Goal: Task Accomplishment & Management: Manage account settings

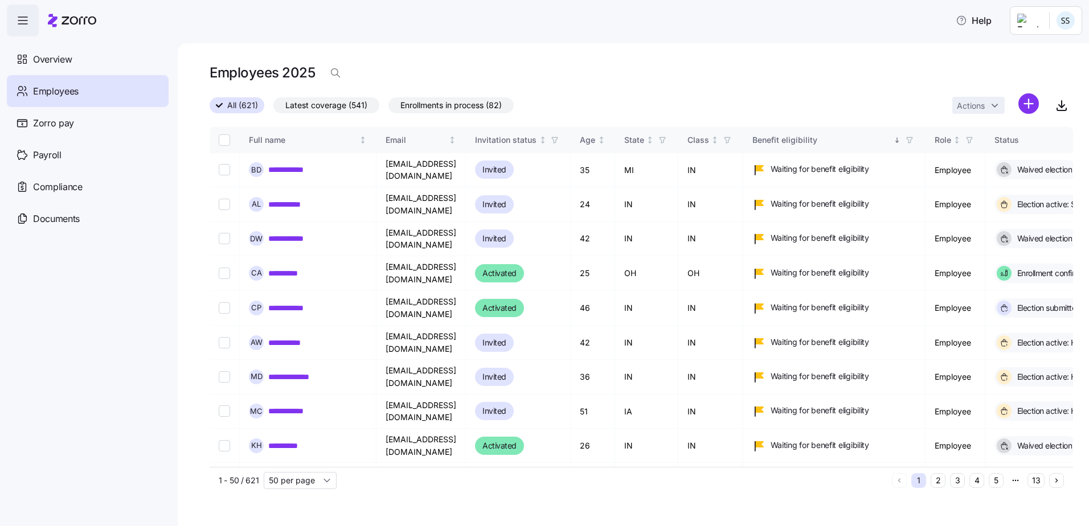
click at [315, 78] on div "Employees 2025" at bounding box center [641, 72] width 863 height 23
click at [330, 69] on icon "button" at bounding box center [335, 72] width 11 height 11
click at [355, 77] on input at bounding box center [438, 73] width 228 height 18
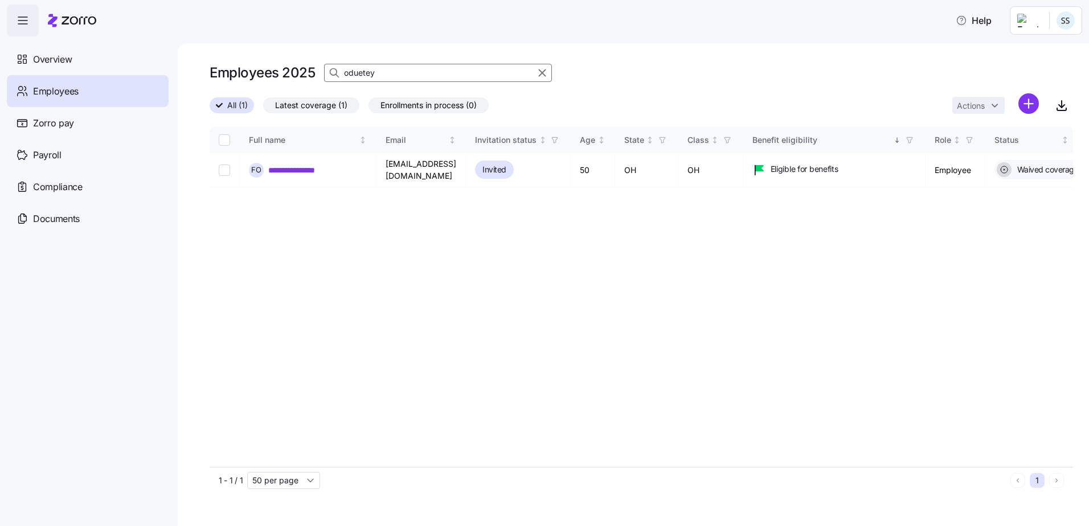
type input "oduetey"
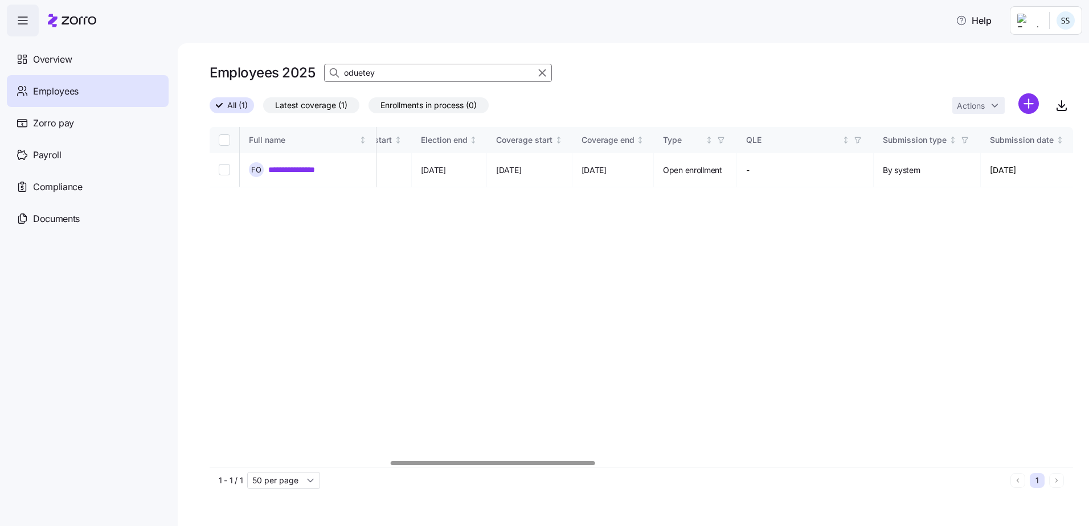
click at [493, 465] on div at bounding box center [641, 463] width 863 height 7
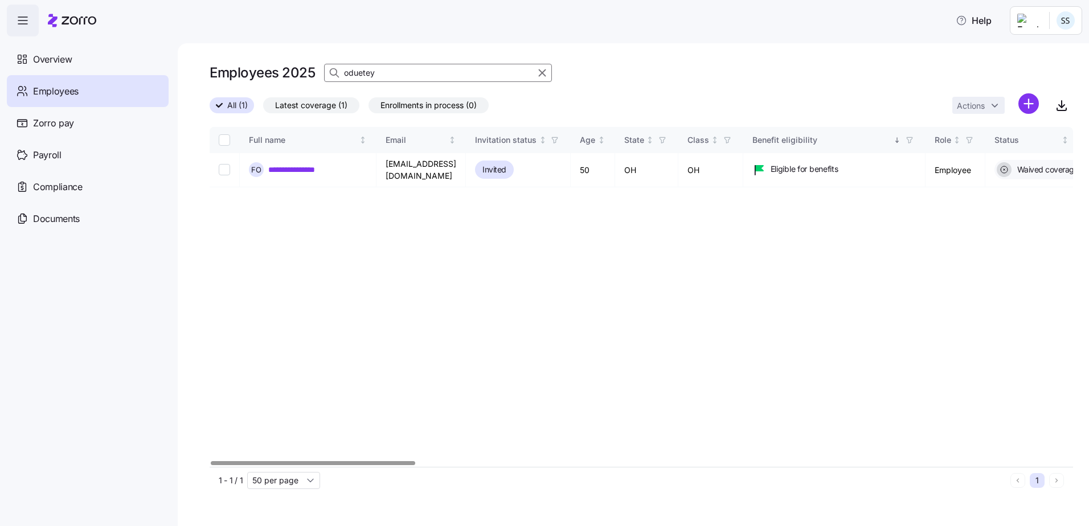
click at [211, 461] on div at bounding box center [313, 463] width 204 height 4
click at [285, 166] on link "**********" at bounding box center [301, 169] width 67 height 11
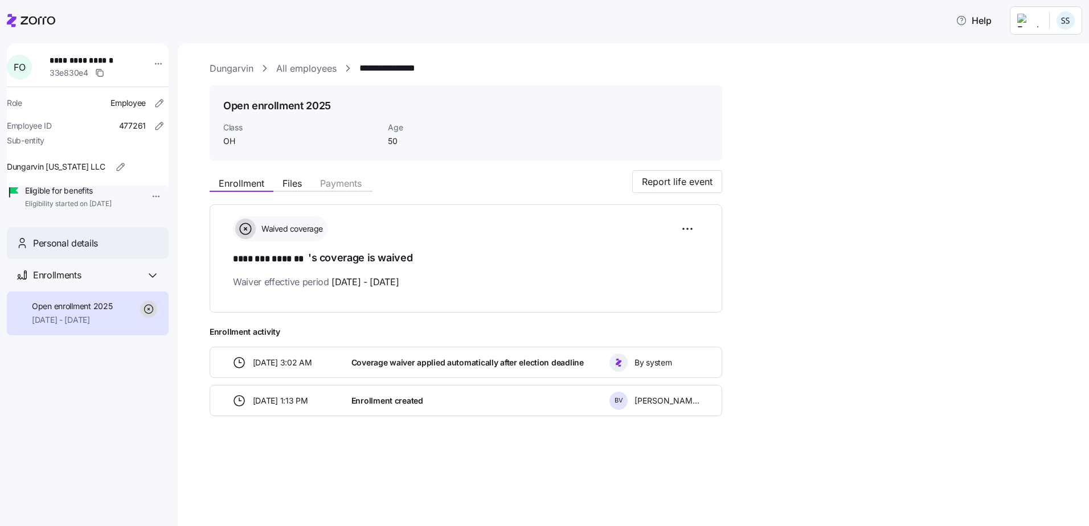
click at [65, 251] on span "Personal details" at bounding box center [65, 243] width 65 height 14
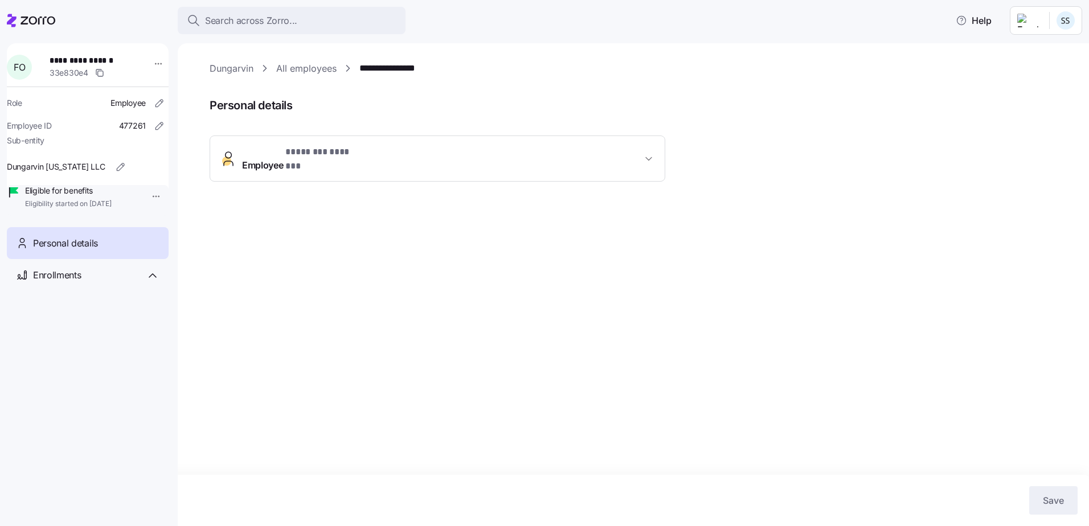
click at [347, 181] on div "**********" at bounding box center [438, 182] width 456 height 92
click at [355, 158] on span "* ******** ******* *" at bounding box center [325, 152] width 80 height 14
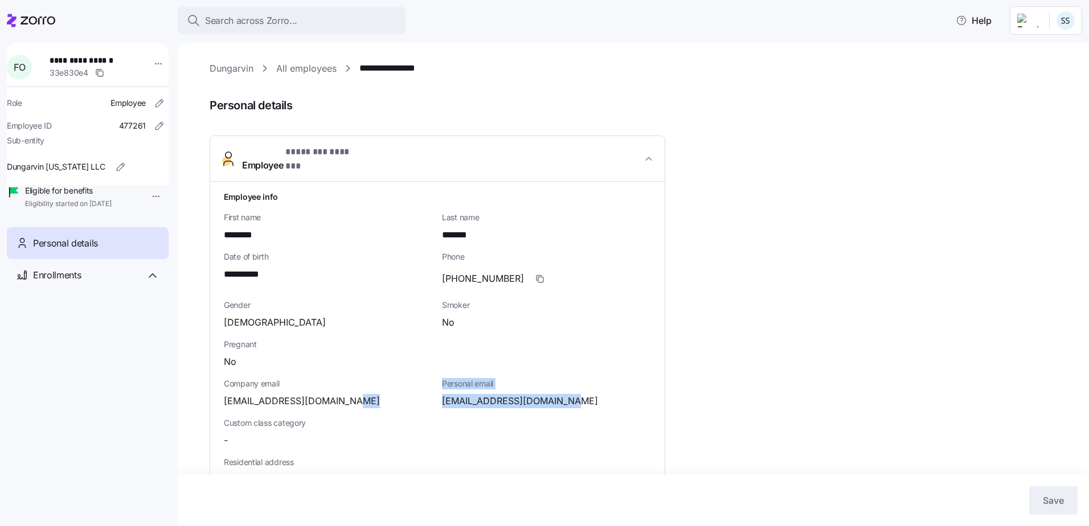
drag, startPoint x: 605, startPoint y: 391, endPoint x: 433, endPoint y: 397, distance: 171.5
click at [433, 397] on div "**********" at bounding box center [437, 467] width 436 height 562
click at [437, 397] on div "**********" at bounding box center [437, 467] width 436 height 562
click at [493, 394] on span "[EMAIL_ADDRESS][DOMAIN_NAME]" at bounding box center [520, 401] width 156 height 14
drag, startPoint x: 572, startPoint y: 393, endPoint x: 440, endPoint y: 389, distance: 131.6
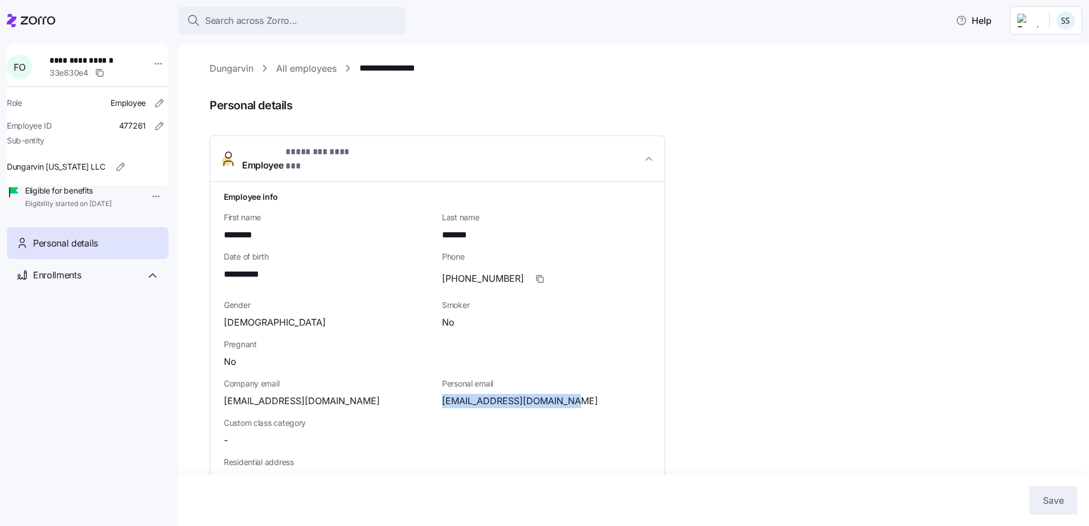
click at [440, 389] on div "Personal email [EMAIL_ADDRESS][DOMAIN_NAME]" at bounding box center [546, 393] width 218 height 39
copy span "[EMAIL_ADDRESS][DOMAIN_NAME]"
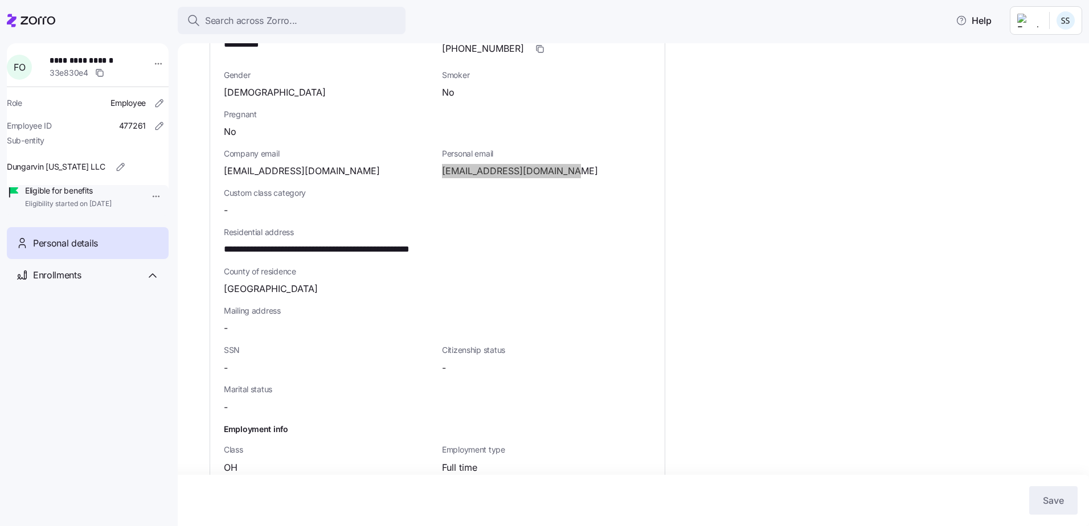
scroll to position [277, 0]
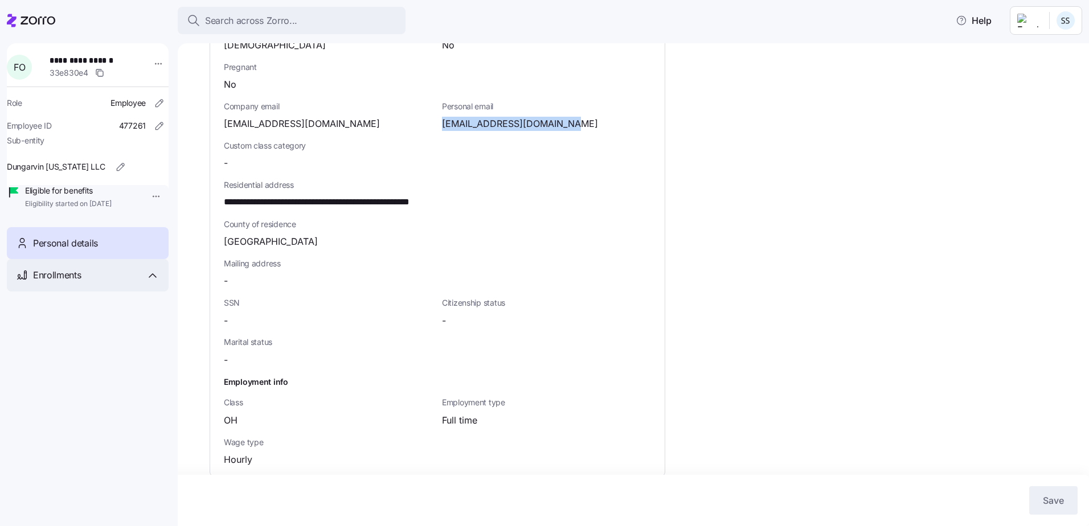
click at [44, 282] on span "Enrollments" at bounding box center [57, 275] width 48 height 14
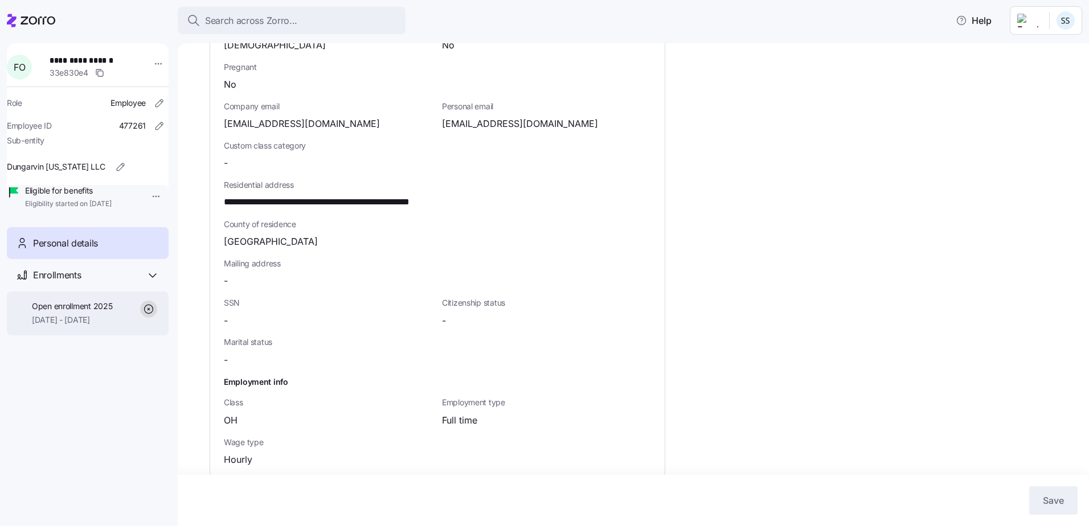
click at [81, 315] on div "Open enrollment 2025 [DATE] - [DATE]" at bounding box center [88, 314] width 162 height 44
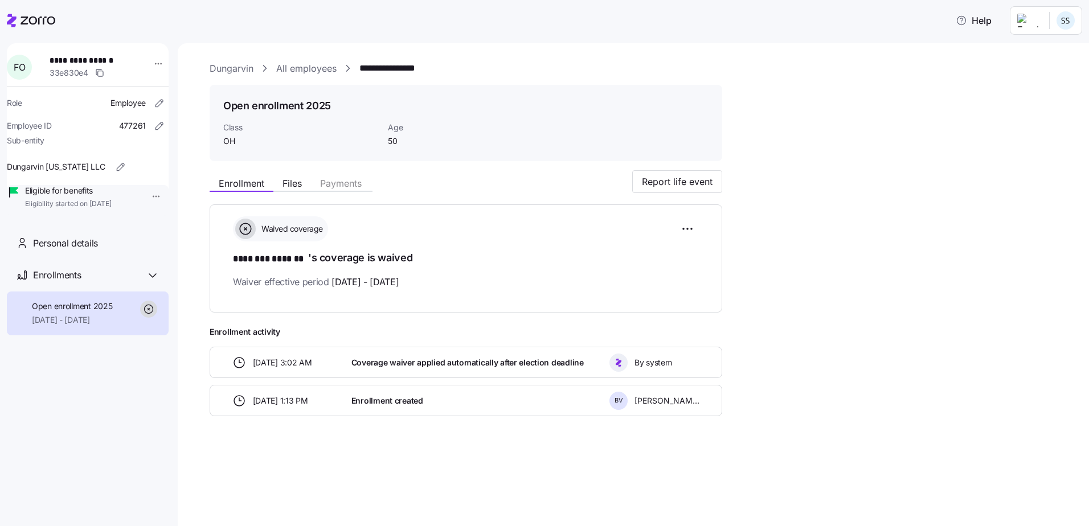
click at [403, 360] on span "Coverage waiver applied automatically after election deadline" at bounding box center [467, 362] width 232 height 11
click at [638, 362] on span "By system" at bounding box center [652, 362] width 37 height 11
click at [262, 357] on span "[DATE] 3:02 AM" at bounding box center [282, 362] width 59 height 11
click at [30, 22] on icon at bounding box center [31, 21] width 48 height 14
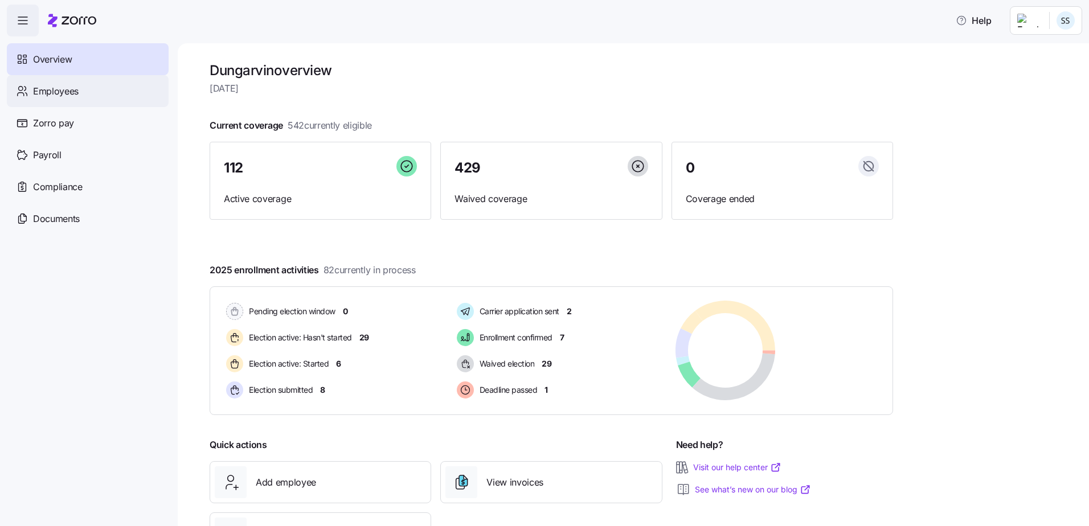
click at [95, 81] on div "Employees" at bounding box center [88, 91] width 162 height 32
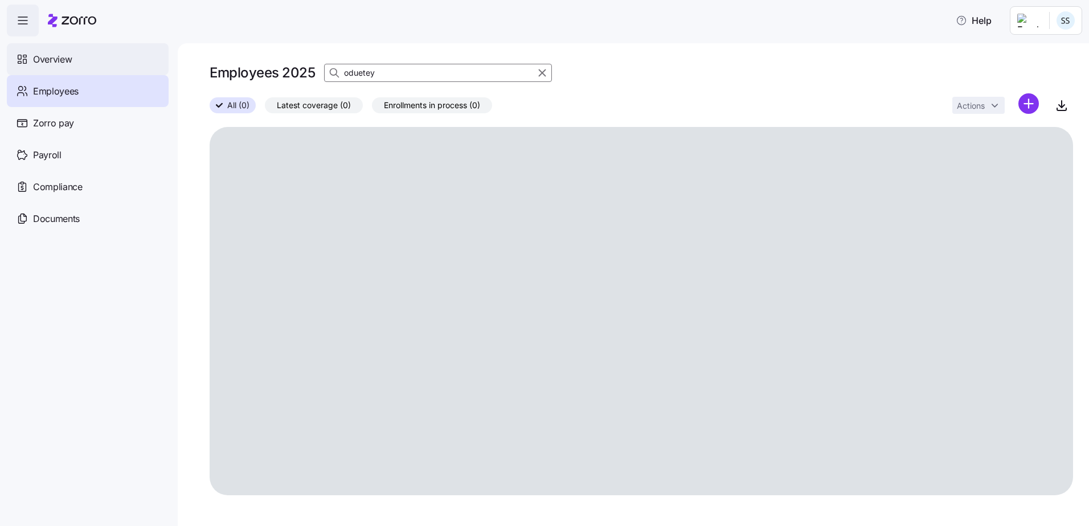
click at [37, 68] on div "Help Overview Employees Zorro pay Payroll Compliance Documents Employees 2025 o…" at bounding box center [544, 259] width 1089 height 519
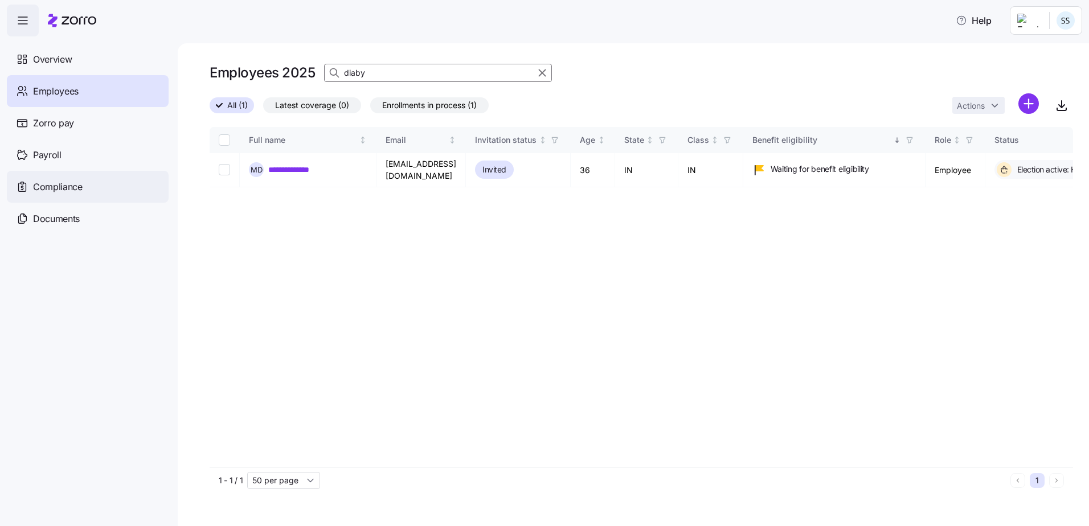
type input "diaby"
drag, startPoint x: 308, startPoint y: 164, endPoint x: 561, endPoint y: 191, distance: 254.2
click at [308, 164] on link "**********" at bounding box center [299, 169] width 63 height 11
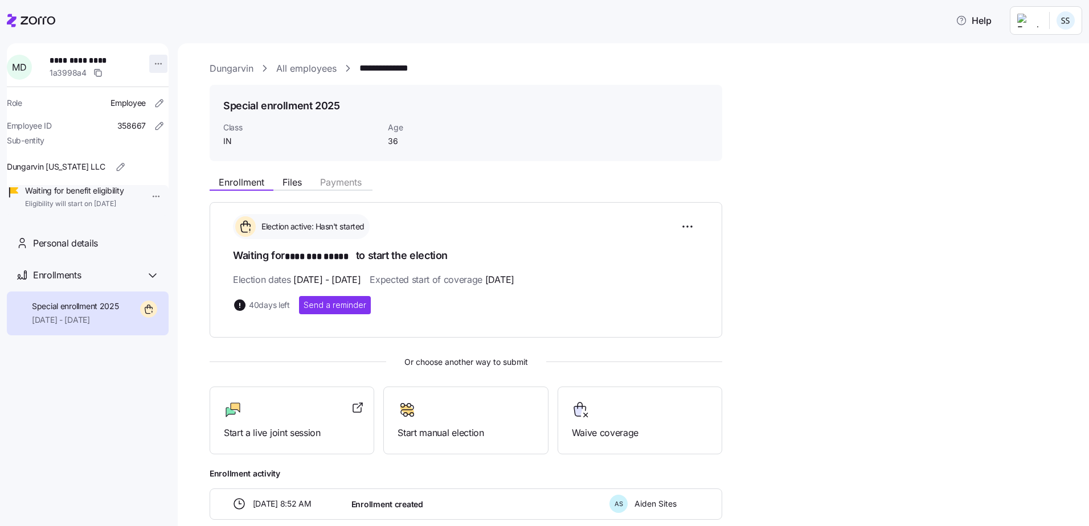
click at [152, 65] on html "**********" at bounding box center [544, 259] width 1089 height 519
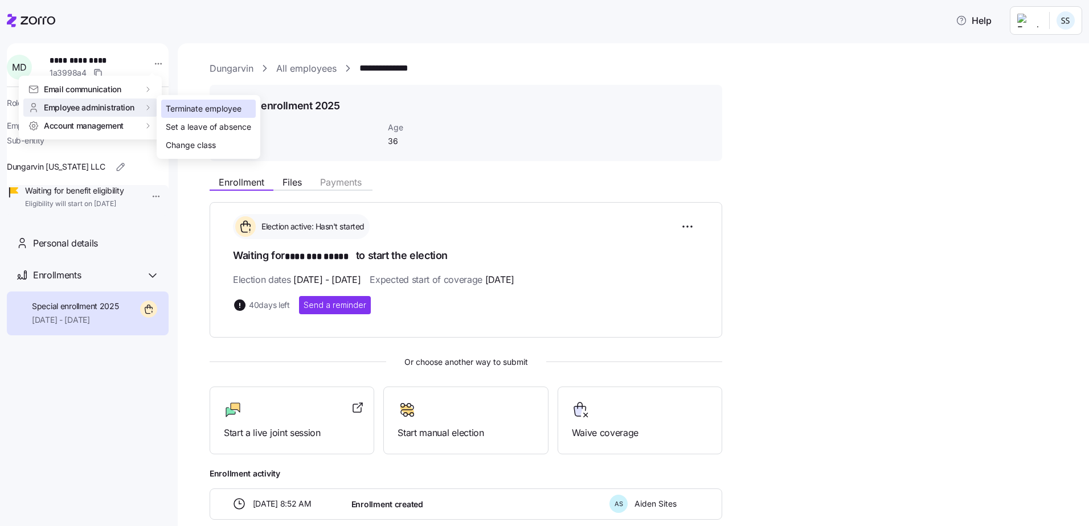
click at [176, 109] on div "Terminate employee" at bounding box center [204, 108] width 76 height 13
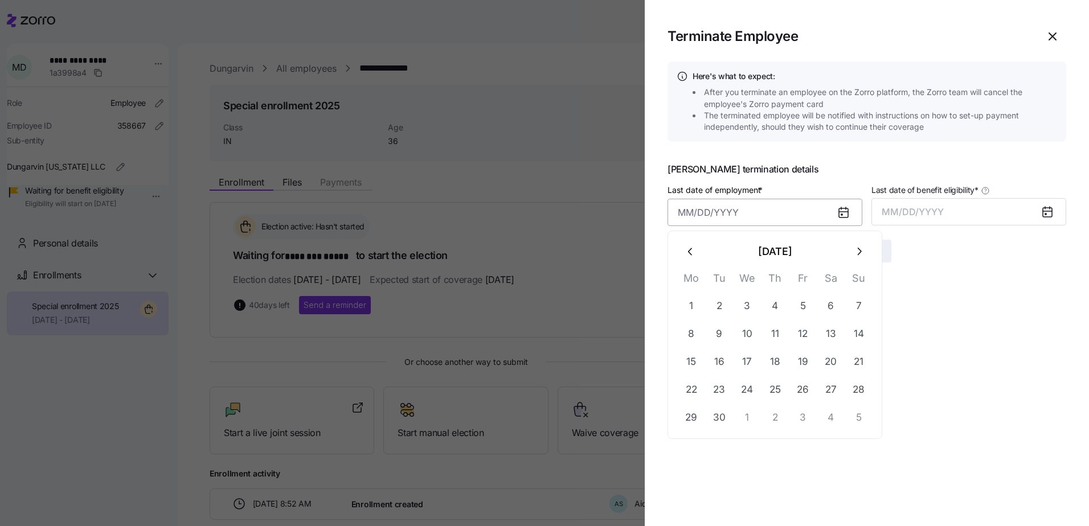
click at [726, 209] on input "Last date of employment *" at bounding box center [764, 212] width 195 height 27
click at [690, 416] on button "29" at bounding box center [691, 417] width 27 height 27
type input "[DATE]"
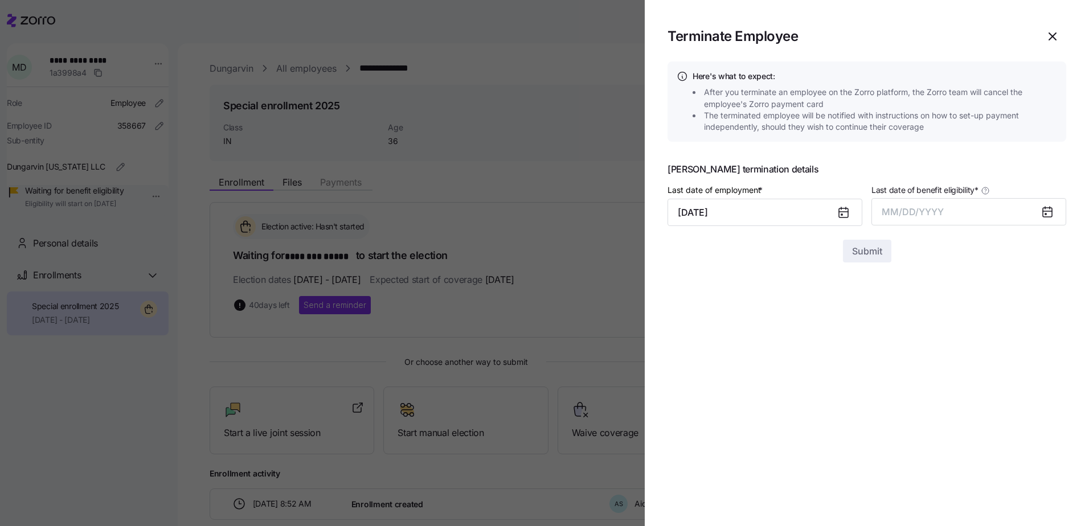
click at [840, 210] on icon at bounding box center [843, 212] width 9 height 9
click at [921, 207] on span "MM/DD/YYYY" at bounding box center [912, 211] width 62 height 11
click at [1039, 339] on button "Sep" at bounding box center [1043, 339] width 65 height 27
click at [950, 205] on button "[DATE]" at bounding box center [968, 211] width 195 height 27
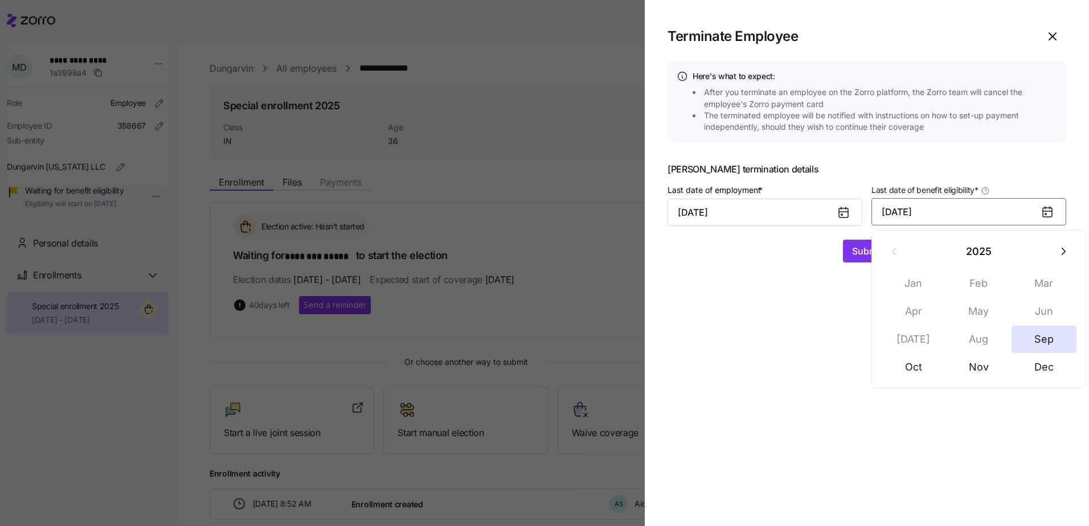
click at [814, 274] on section "Terminate Employee Here's what to expect: After you terminate an employee on th…" at bounding box center [867, 263] width 444 height 526
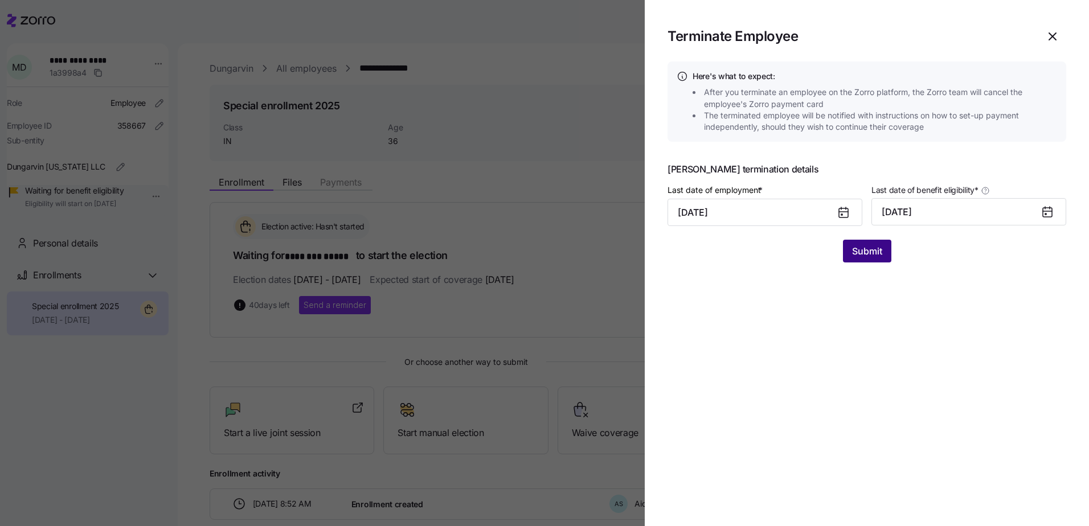
click at [849, 261] on button "Submit" at bounding box center [867, 251] width 48 height 23
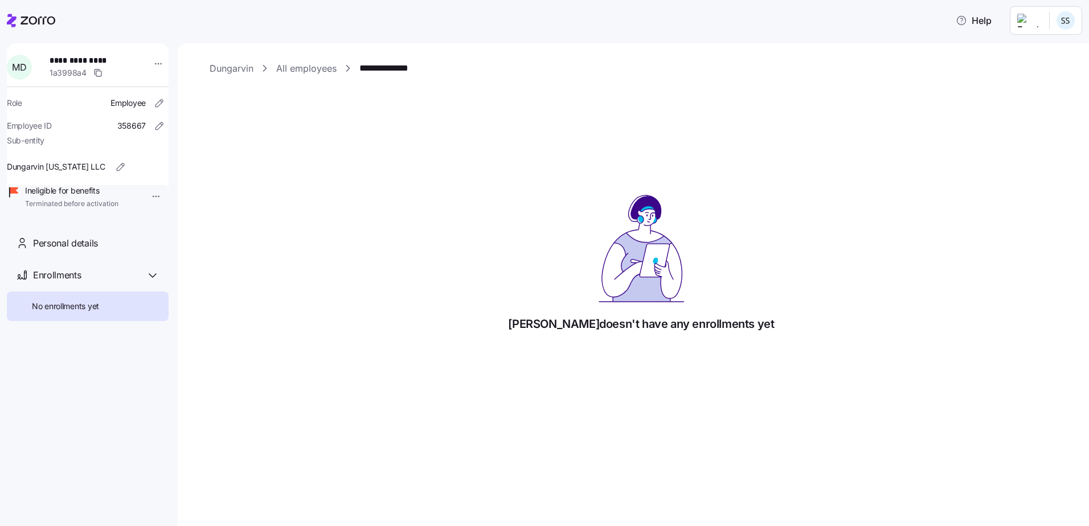
drag, startPoint x: 50, startPoint y: 28, endPoint x: 11, endPoint y: 55, distance: 47.2
click at [50, 28] on div at bounding box center [31, 21] width 48 height 32
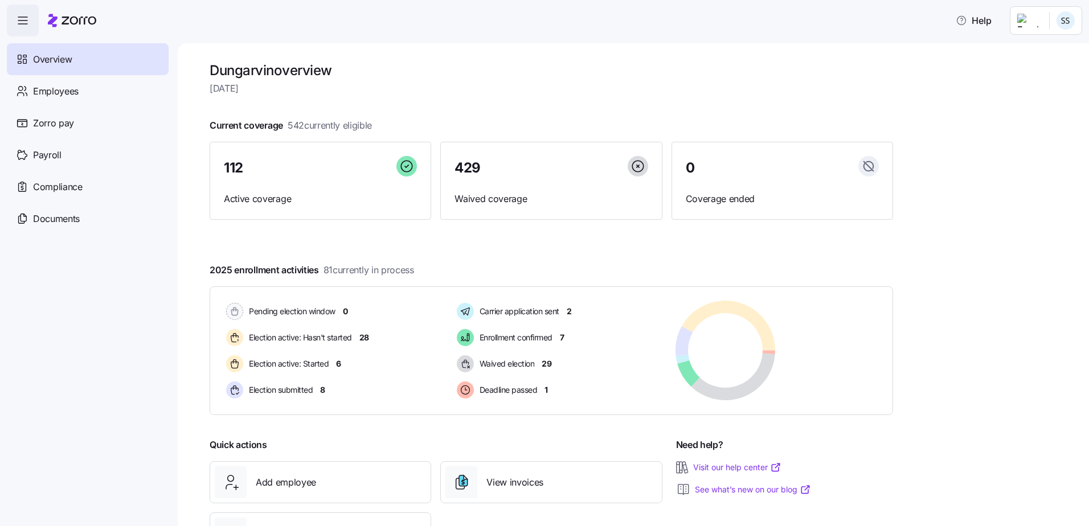
click at [27, 21] on icon "button" at bounding box center [23, 21] width 14 height 14
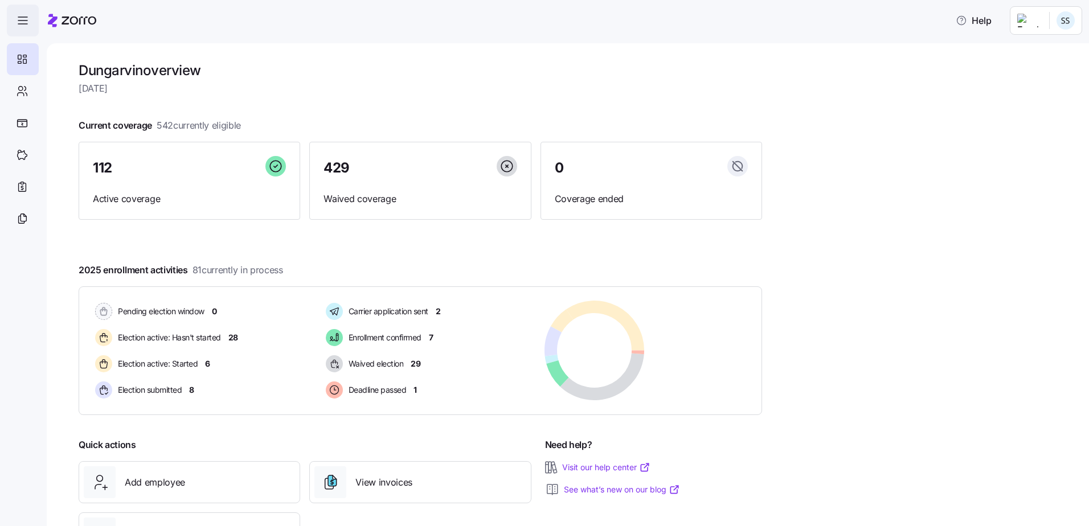
click at [26, 31] on span "button" at bounding box center [22, 20] width 31 height 31
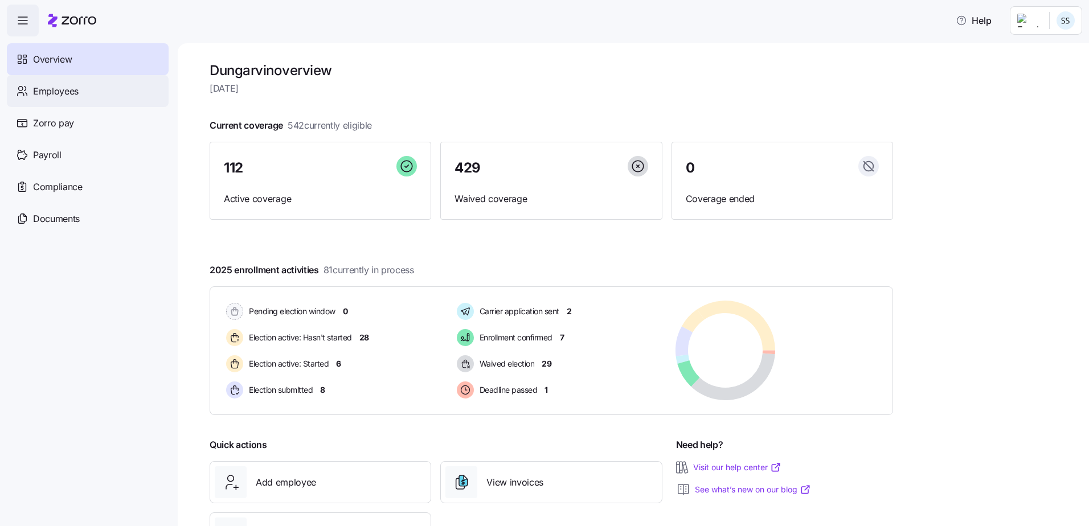
click at [60, 78] on div "Employees" at bounding box center [88, 91] width 162 height 32
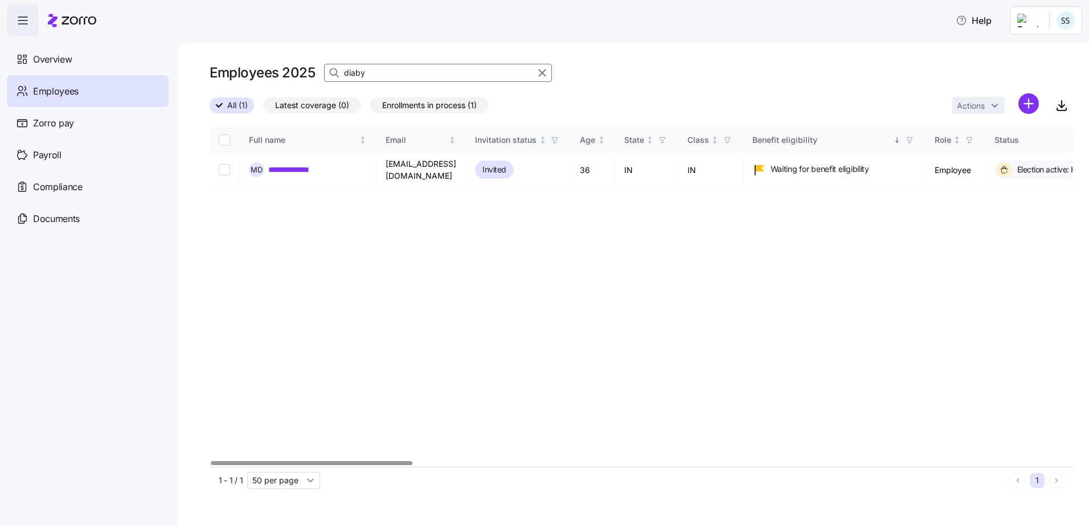
drag, startPoint x: 378, startPoint y: 71, endPoint x: 204, endPoint y: 79, distance: 173.3
click at [248, 88] on div "Employees 2025 diaby" at bounding box center [641, 77] width 863 height 32
type input "[PERSON_NAME]"
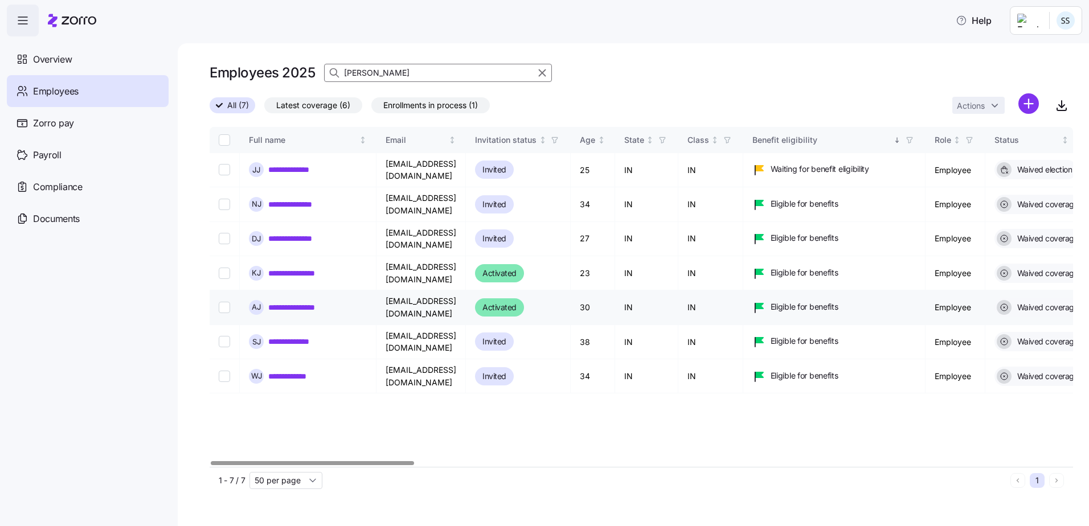
drag, startPoint x: 309, startPoint y: 282, endPoint x: 319, endPoint y: 282, distance: 10.3
click at [309, 302] on link "**********" at bounding box center [301, 307] width 67 height 11
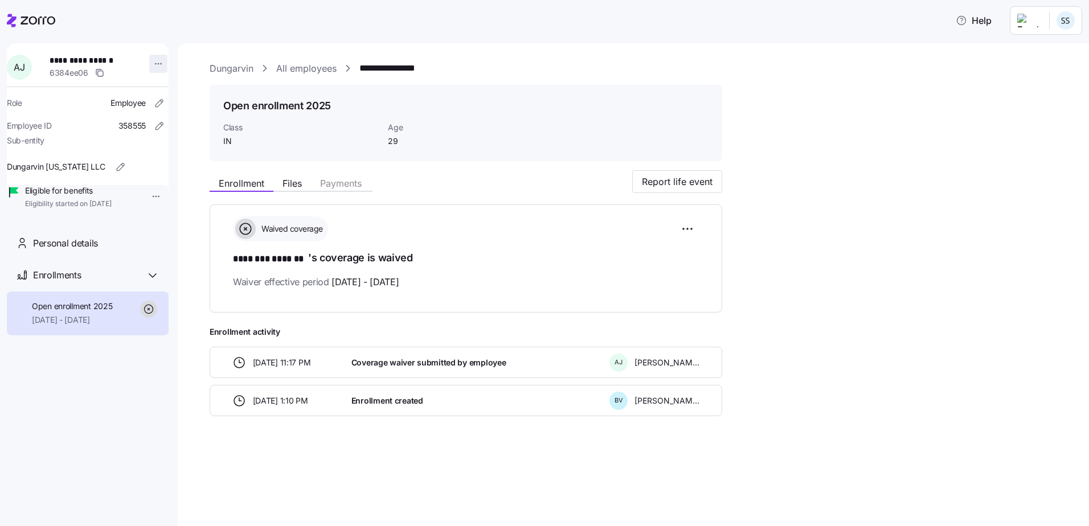
click at [154, 64] on html "**********" at bounding box center [544, 259] width 1089 height 519
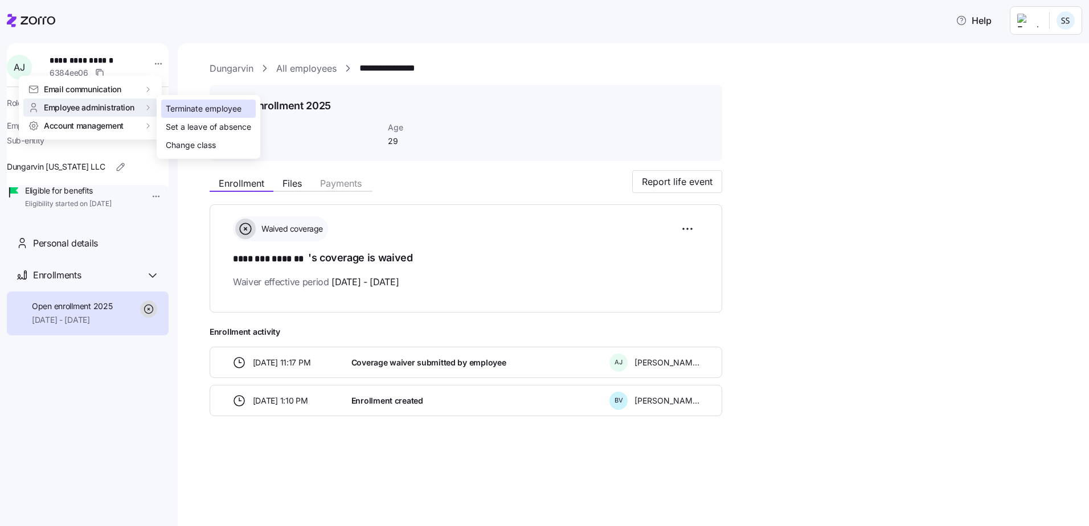
click at [173, 112] on div "Terminate employee" at bounding box center [204, 108] width 76 height 13
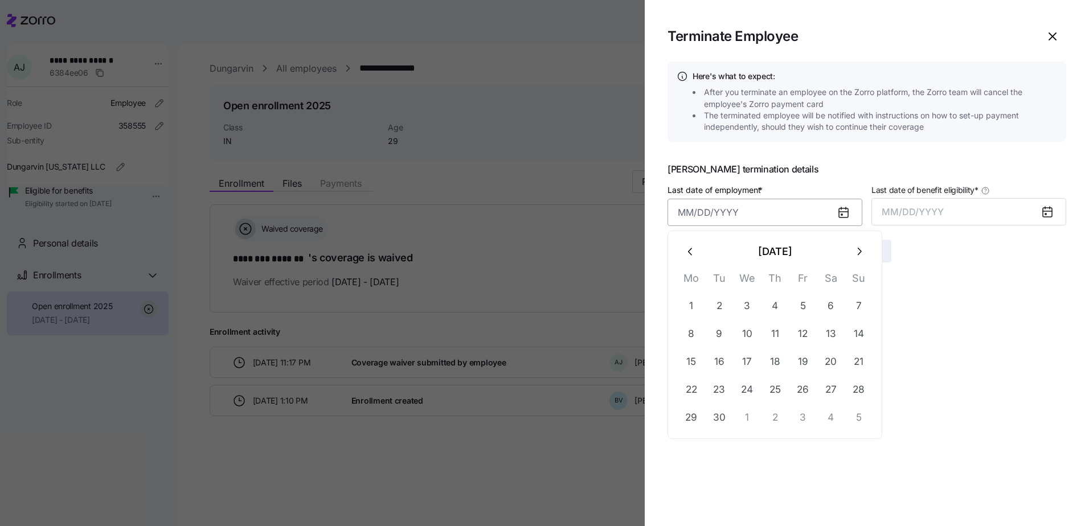
click at [701, 214] on input "Last date of employment *" at bounding box center [764, 212] width 195 height 27
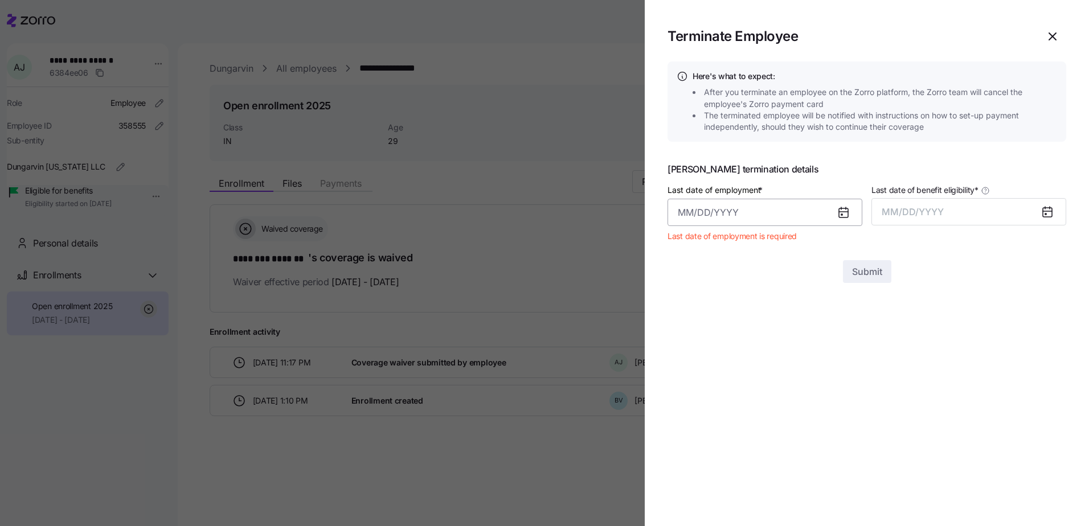
click at [726, 210] on input "Last date of employment *" at bounding box center [764, 212] width 195 height 27
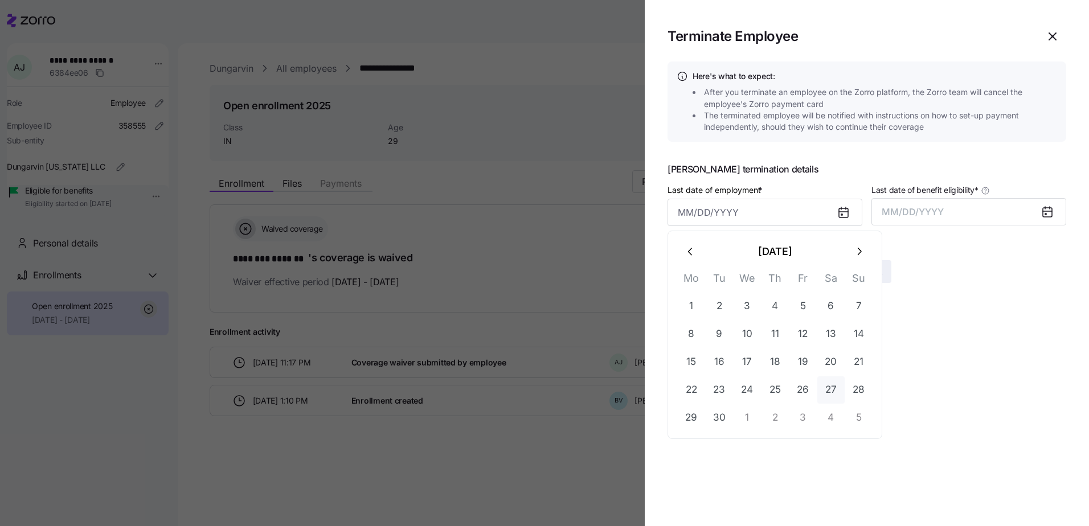
click at [836, 396] on button "27" at bounding box center [830, 389] width 27 height 27
type input "[DATE]"
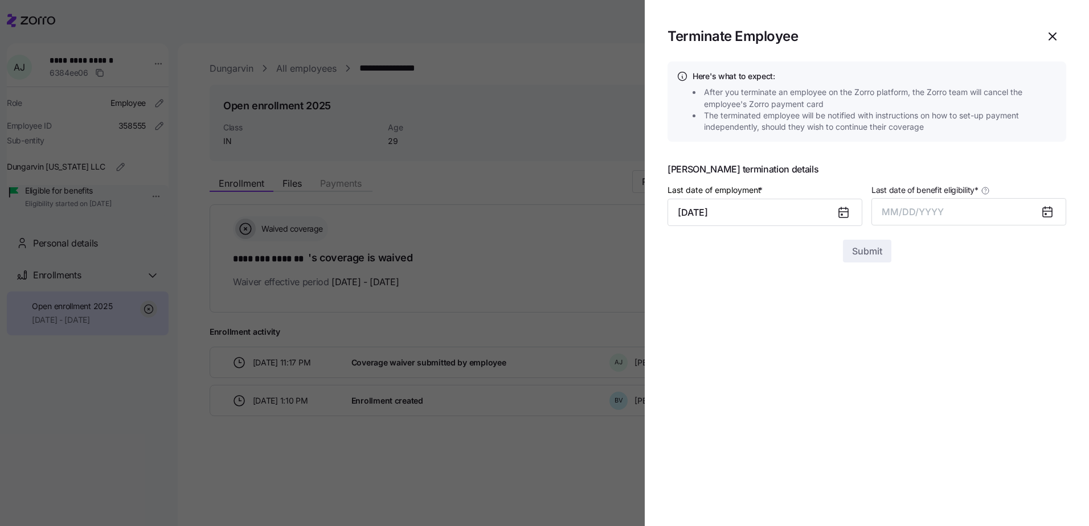
click at [1048, 211] on icon at bounding box center [1047, 211] width 9 height 0
click at [908, 216] on span "MM/DD/YYYY" at bounding box center [912, 211] width 62 height 11
click at [1039, 343] on button "Sep" at bounding box center [1043, 339] width 65 height 27
click at [857, 240] on form "Last date of employment * [DATE] Last date of benefit eligibility * [DATE] Subm…" at bounding box center [866, 223] width 399 height 80
drag, startPoint x: 857, startPoint y: 240, endPoint x: 860, endPoint y: 248, distance: 8.5
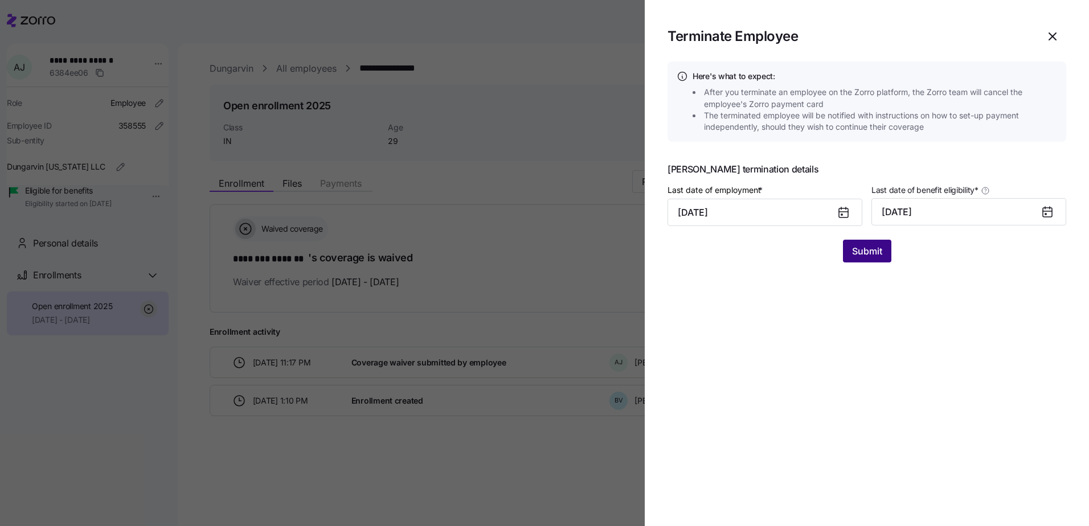
click at [860, 248] on span "Submit" at bounding box center [867, 251] width 30 height 14
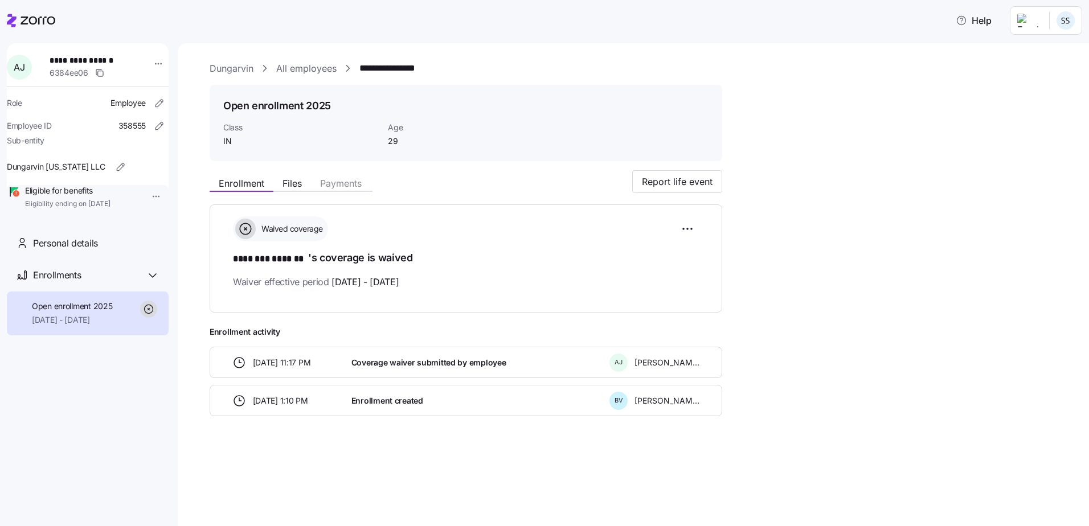
click at [35, 21] on icon at bounding box center [31, 21] width 48 height 14
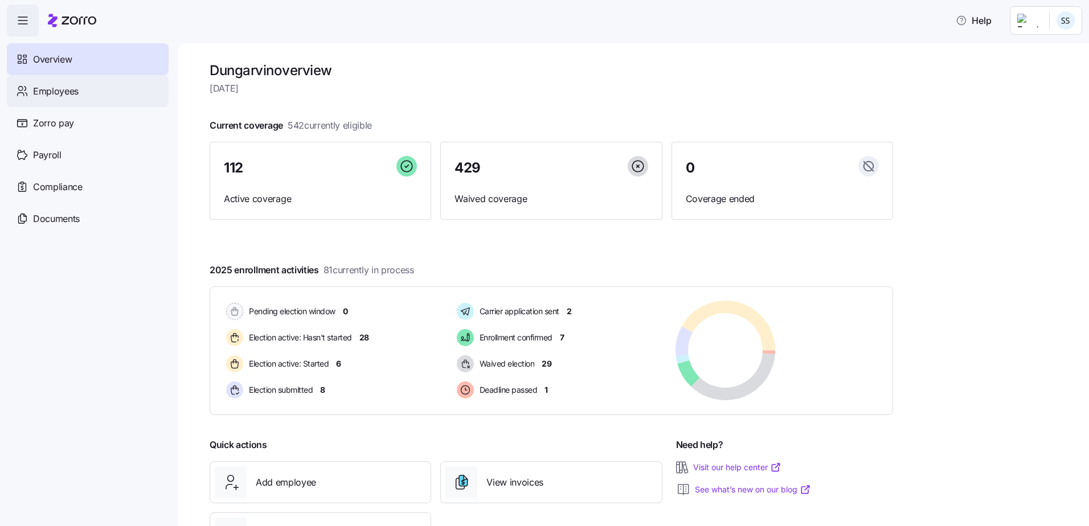
click at [65, 84] on span "Employees" at bounding box center [56, 91] width 46 height 14
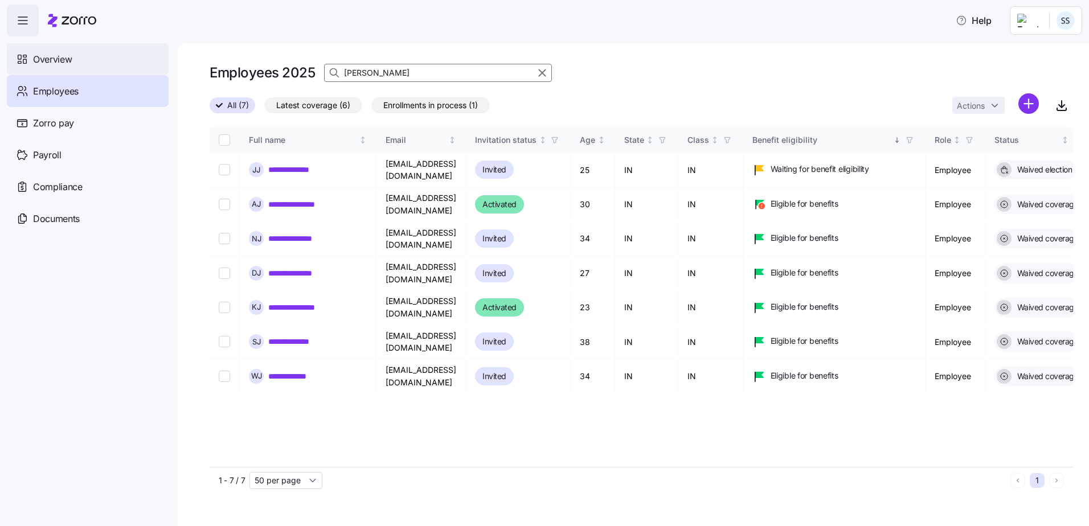
drag, startPoint x: 385, startPoint y: 67, endPoint x: 58, endPoint y: 69, distance: 327.4
click at [62, 69] on div "**********" at bounding box center [544, 259] width 1089 height 519
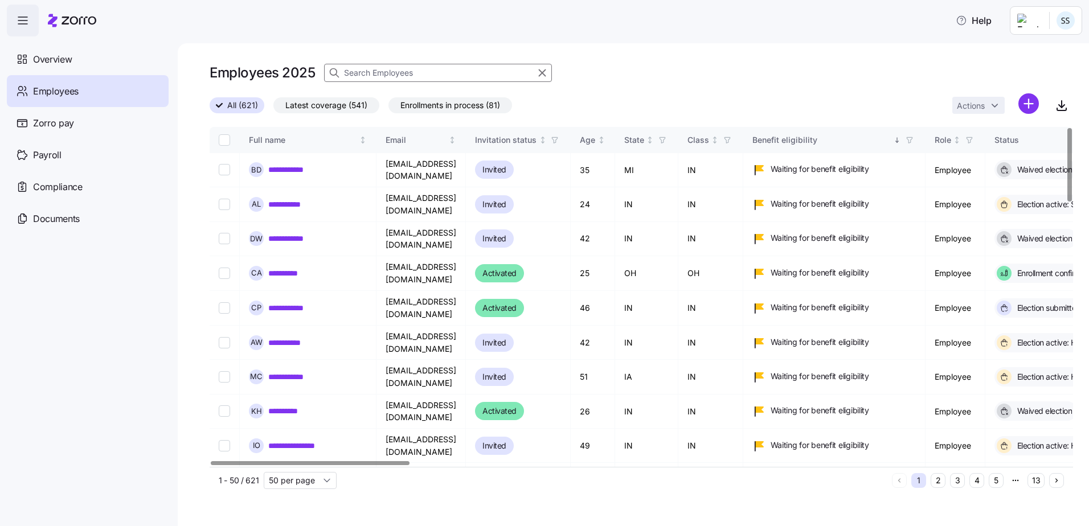
click at [455, 75] on input at bounding box center [438, 73] width 228 height 18
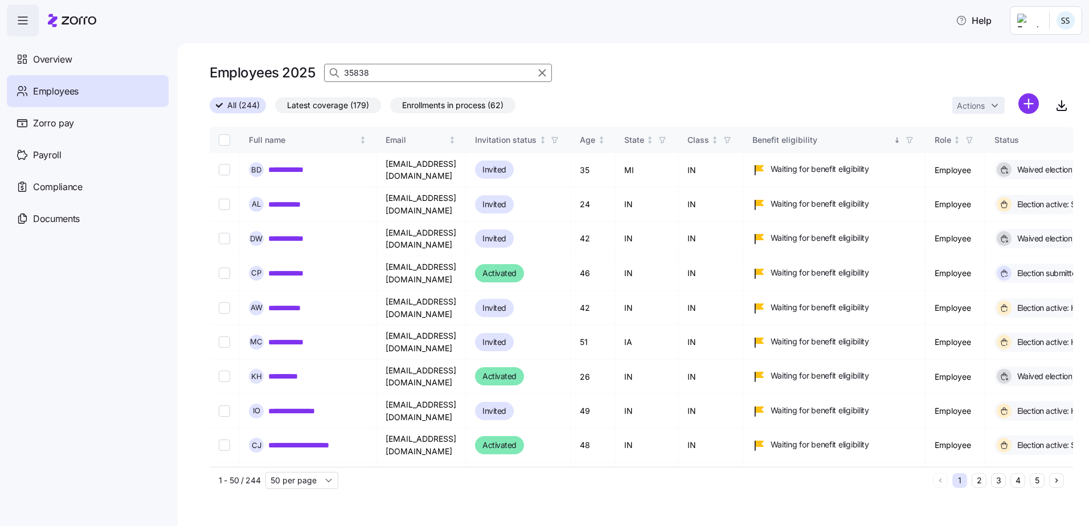
type input "358388"
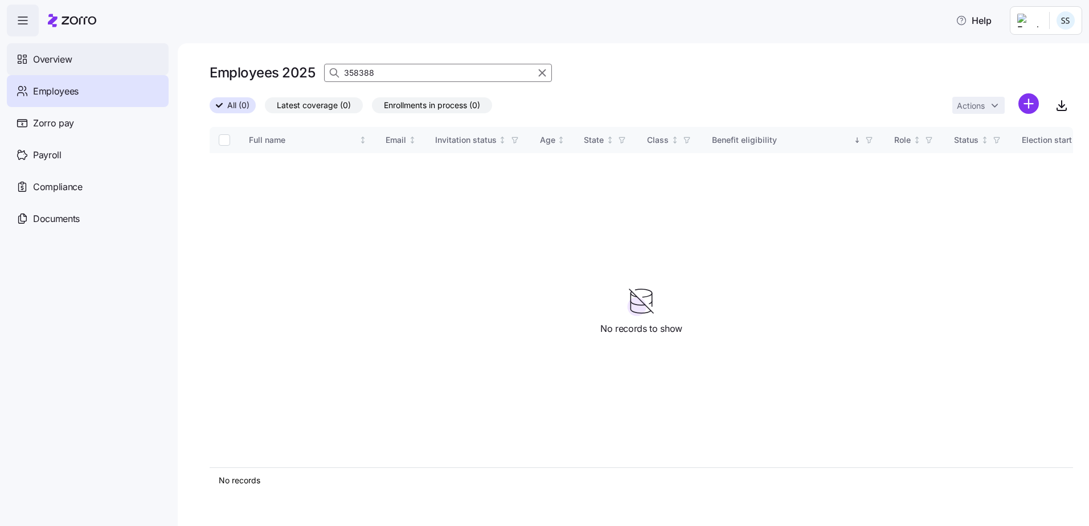
drag, startPoint x: 202, startPoint y: 61, endPoint x: 76, endPoint y: 61, distance: 125.8
click at [76, 61] on div "Help Overview Employees Zorro pay Payroll Compliance Documents Employees 2025 3…" at bounding box center [544, 259] width 1089 height 519
type input "madamu"
drag, startPoint x: 394, startPoint y: 73, endPoint x: 219, endPoint y: 66, distance: 175.0
click at [219, 66] on div "Employees 2025 madamu" at bounding box center [641, 72] width 863 height 23
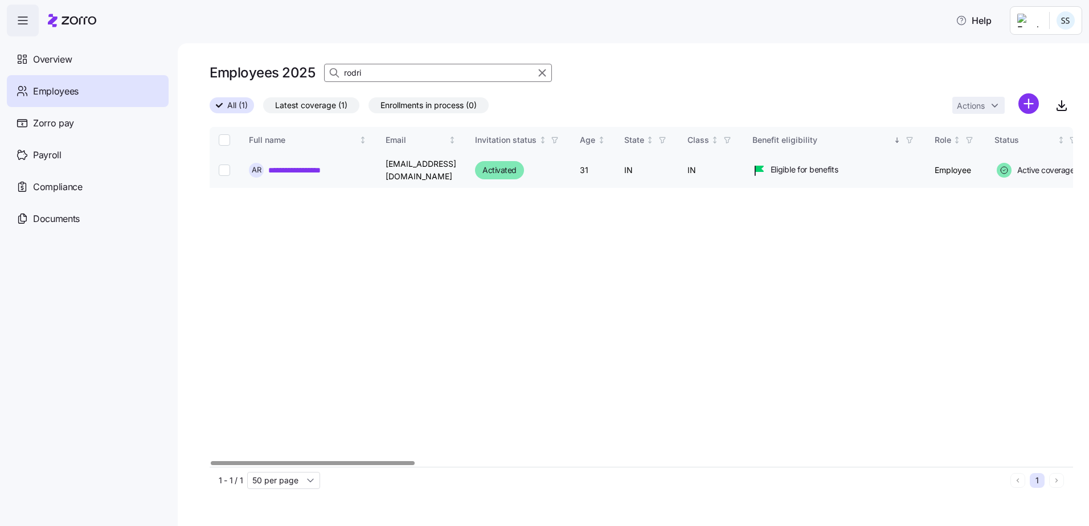
type input "rodri"
click at [305, 171] on link "**********" at bounding box center [304, 170] width 73 height 11
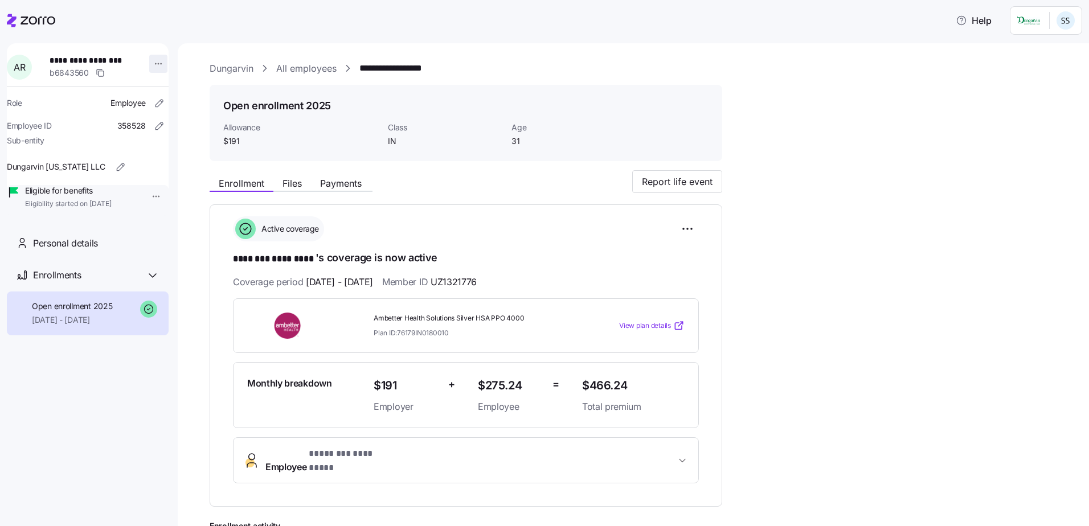
click at [155, 65] on html "**********" at bounding box center [544, 259] width 1089 height 519
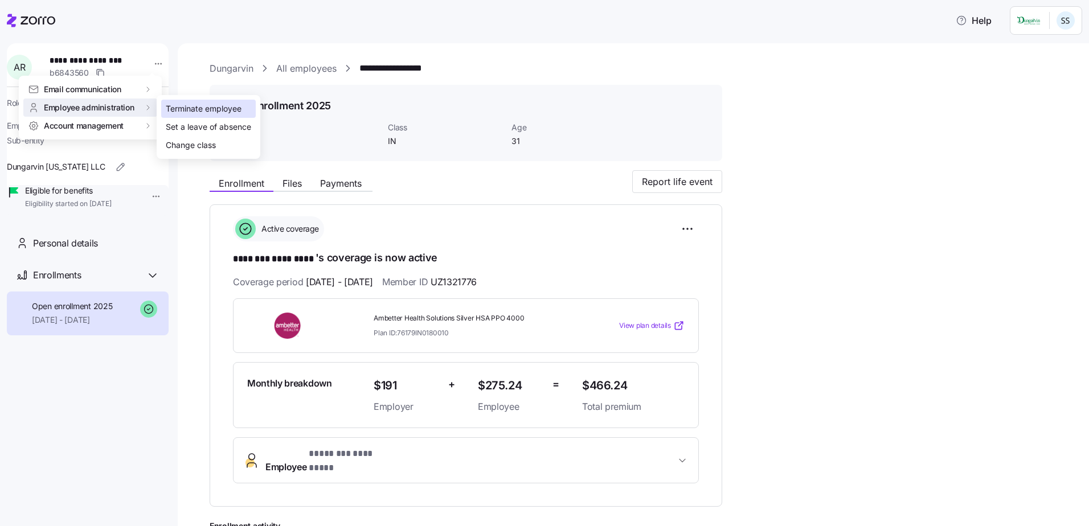
drag, startPoint x: 197, startPoint y: 108, endPoint x: 199, endPoint y: 102, distance: 6.1
click at [198, 106] on div "Terminate employee" at bounding box center [204, 108] width 76 height 13
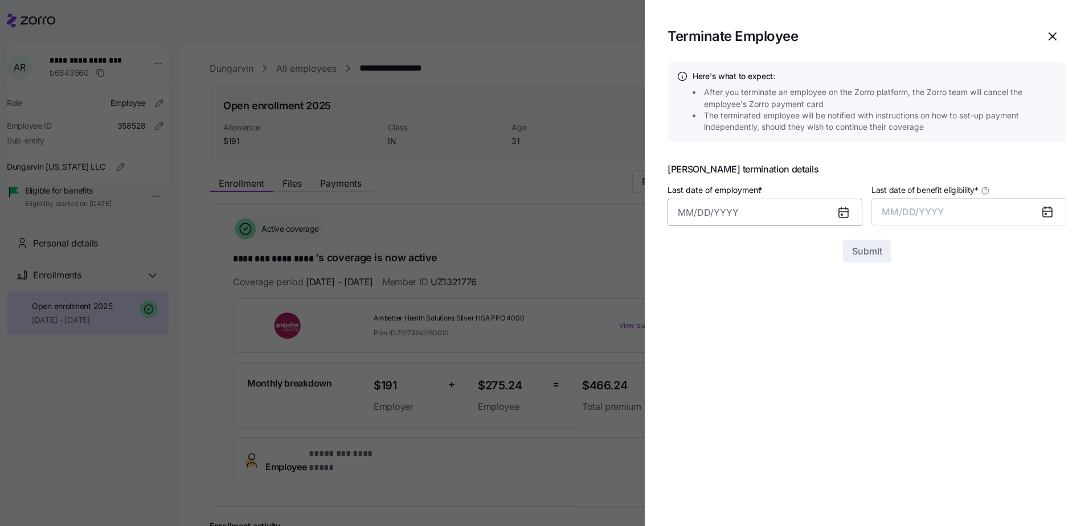
click at [679, 212] on input "Last date of employment *" at bounding box center [764, 212] width 195 height 27
click at [832, 386] on button "27" at bounding box center [830, 389] width 27 height 27
type input "[DATE]"
click at [957, 204] on button "MM/DD/YYYY" at bounding box center [968, 211] width 195 height 27
click at [1045, 334] on button "Sep" at bounding box center [1043, 339] width 65 height 27
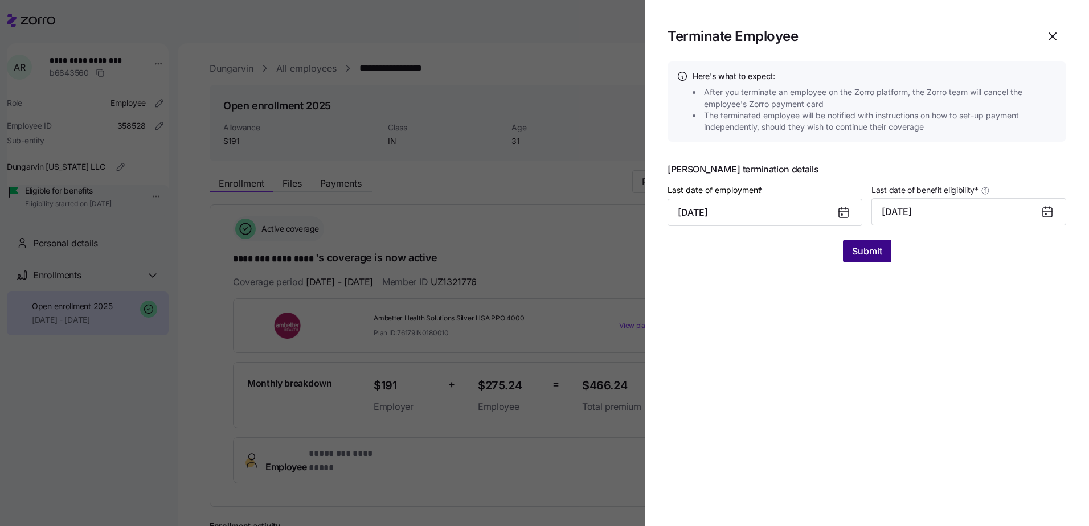
click at [884, 255] on button "Submit" at bounding box center [867, 251] width 48 height 23
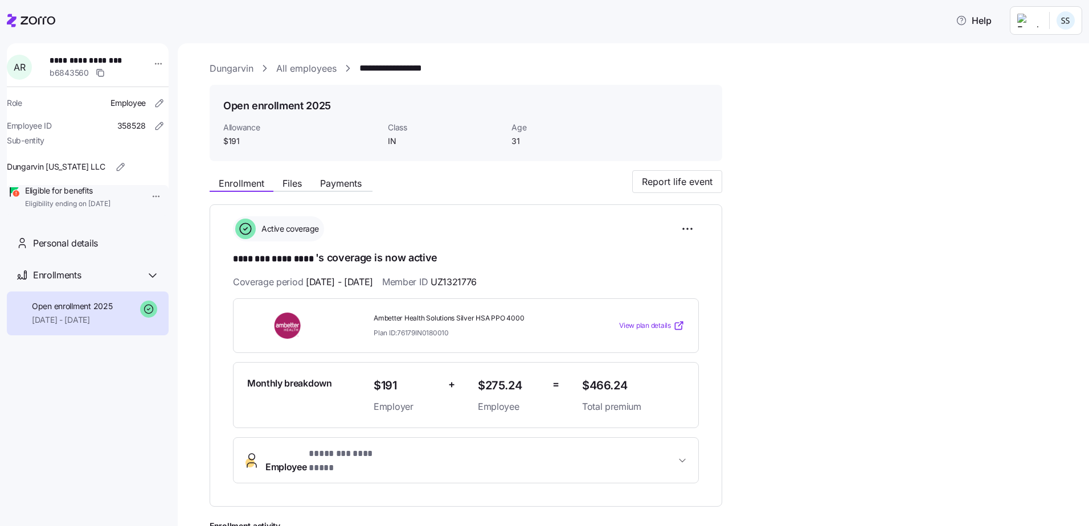
click at [37, 29] on div at bounding box center [31, 21] width 48 height 32
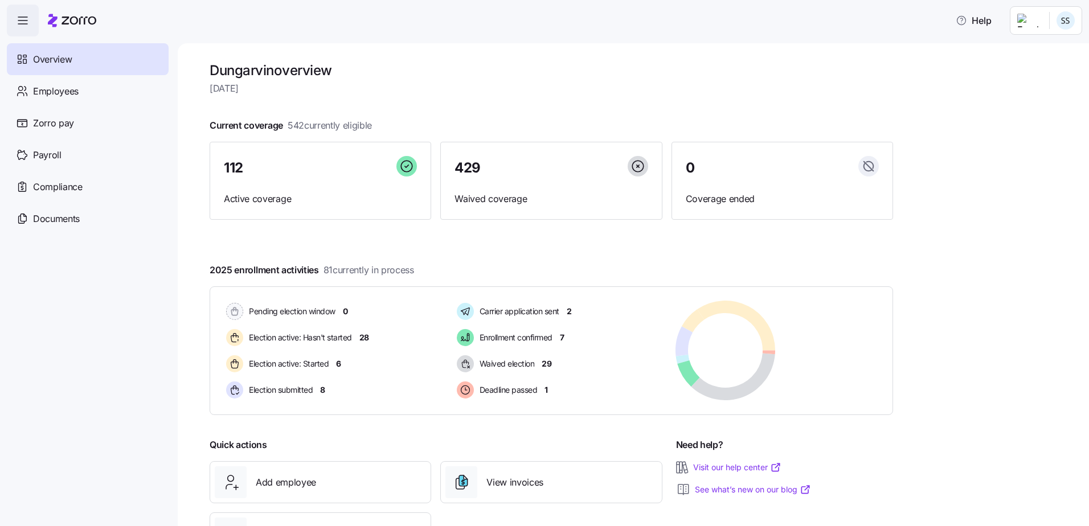
click at [71, 73] on div "Overview" at bounding box center [88, 59] width 162 height 32
click at [71, 83] on div "Employees" at bounding box center [88, 91] width 162 height 32
click at [46, 88] on span "Employees" at bounding box center [56, 91] width 46 height 14
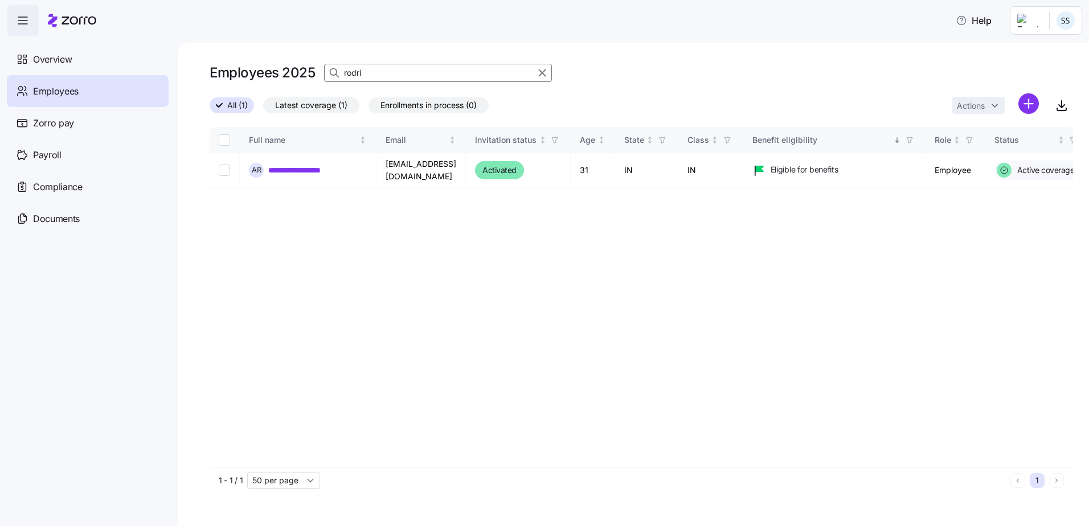
drag, startPoint x: 322, startPoint y: 65, endPoint x: 363, endPoint y: 68, distance: 41.7
click at [321, 65] on div "Employees 2025 rodri" at bounding box center [641, 72] width 863 height 23
drag, startPoint x: 430, startPoint y: 65, endPoint x: 27, endPoint y: 65, distance: 403.7
click at [27, 65] on div "**********" at bounding box center [544, 259] width 1089 height 519
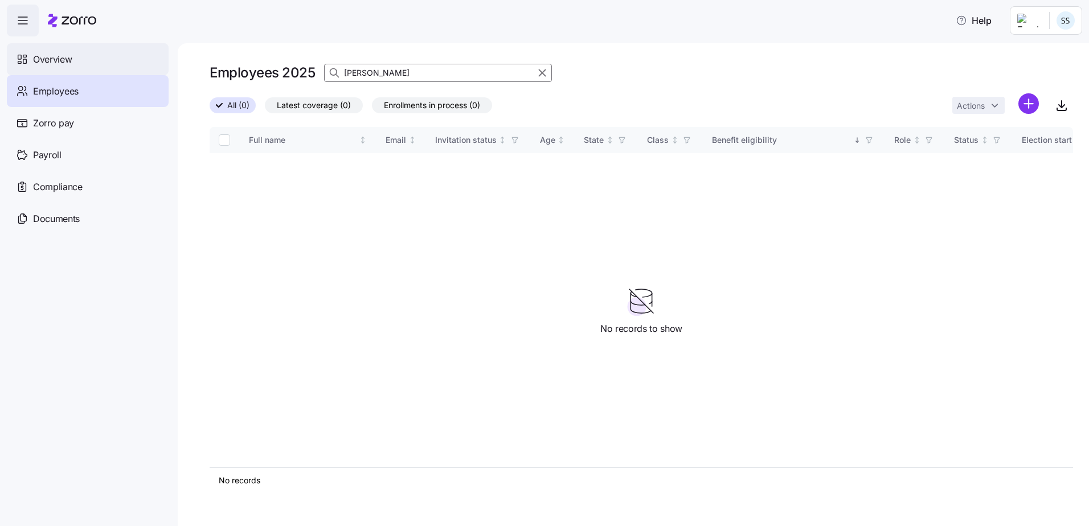
type input "J"
